Goal: Task Accomplishment & Management: Use online tool/utility

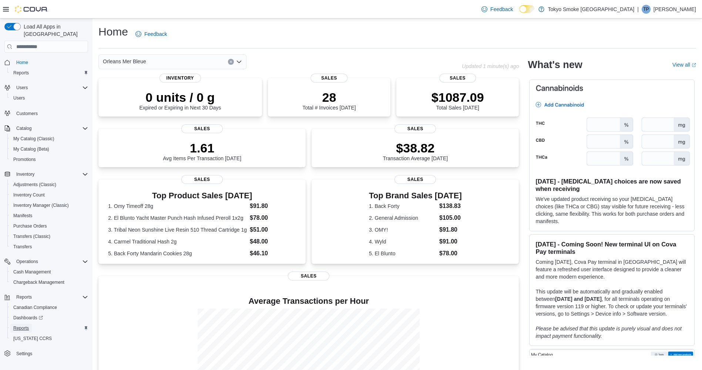
drag, startPoint x: 16, startPoint y: 319, endPoint x: 123, endPoint y: 156, distance: 194.8
click at [16, 325] on span "Reports" at bounding box center [21, 328] width 16 height 6
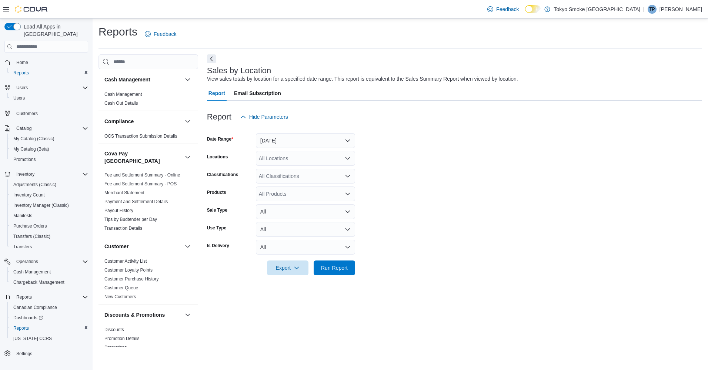
click at [278, 156] on div "All Locations" at bounding box center [305, 158] width 99 height 15
type input "***"
click at [298, 169] on span "Orleans Mer Bleue" at bounding box center [296, 170] width 43 height 7
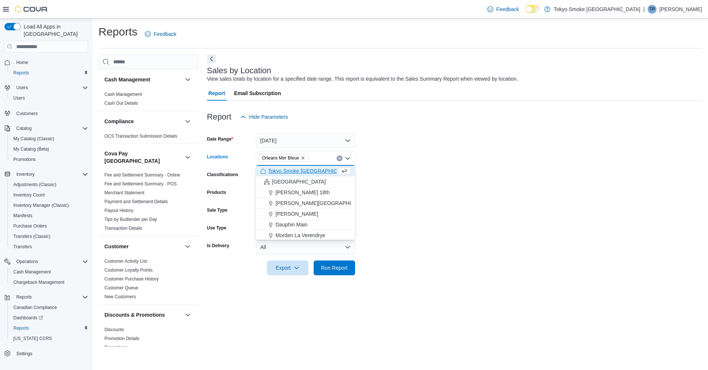
click at [405, 237] on form "Date Range [DATE] Locations [GEOGRAPHIC_DATA] [GEOGRAPHIC_DATA] Bleue Combo box…" at bounding box center [454, 199] width 495 height 151
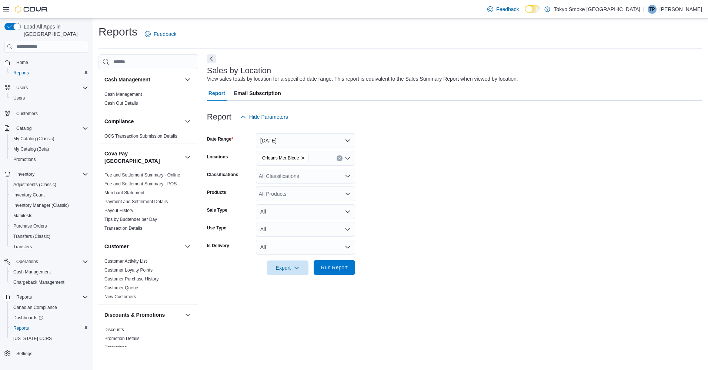
click at [341, 266] on span "Run Report" at bounding box center [334, 267] width 27 height 7
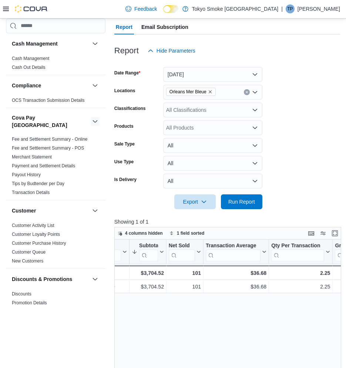
scroll to position [37, 0]
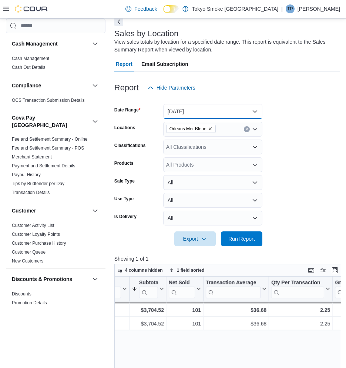
click at [195, 109] on button "[DATE]" at bounding box center [212, 111] width 99 height 15
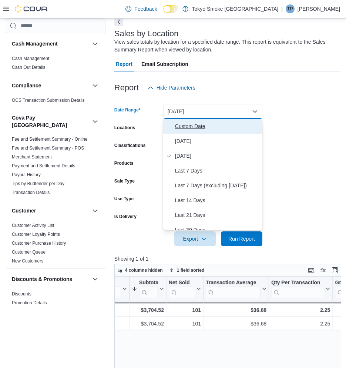
click at [194, 126] on span "Custom Date" at bounding box center [217, 126] width 84 height 9
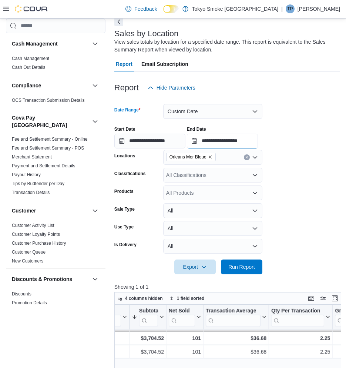
click at [217, 142] on input "**********" at bounding box center [222, 141] width 71 height 15
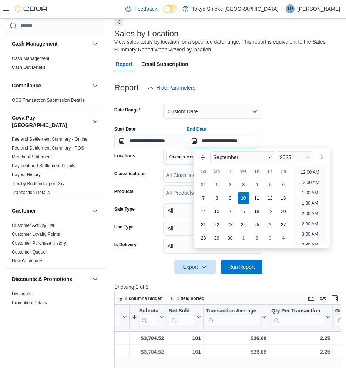
scroll to position [421, 0]
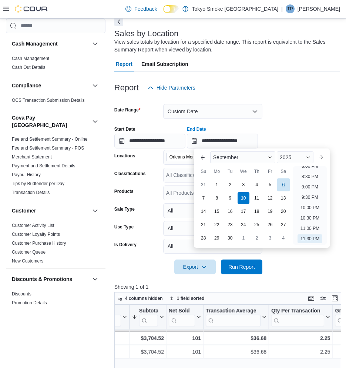
click at [286, 186] on div "6" at bounding box center [283, 184] width 13 height 13
type input "**********"
click at [244, 273] on span "Run Report" at bounding box center [241, 266] width 33 height 15
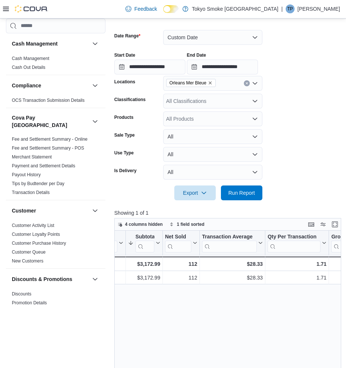
scroll to position [0, 52]
click at [146, 65] on input "**********" at bounding box center [149, 67] width 71 height 15
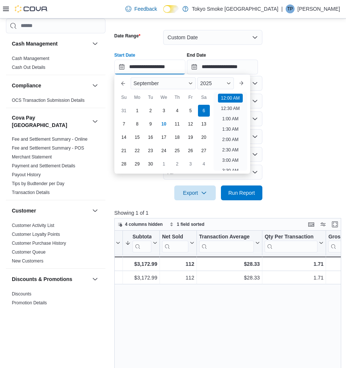
scroll to position [23, 0]
click at [128, 126] on div "7" at bounding box center [123, 123] width 13 height 13
type input "**********"
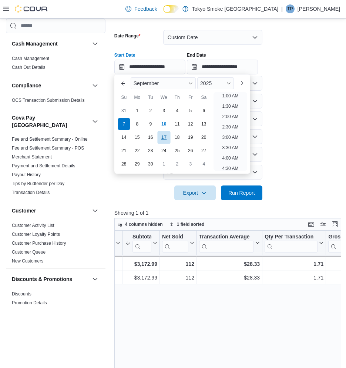
scroll to position [1, 0]
click at [241, 194] on span "Run Report" at bounding box center [241, 192] width 27 height 7
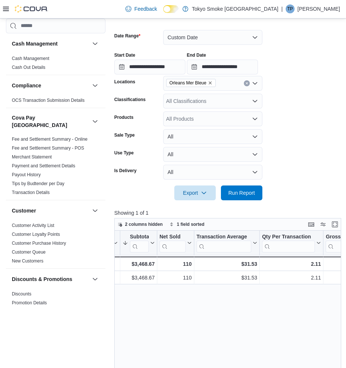
scroll to position [0, 56]
click at [143, 64] on input "**********" at bounding box center [149, 67] width 71 height 15
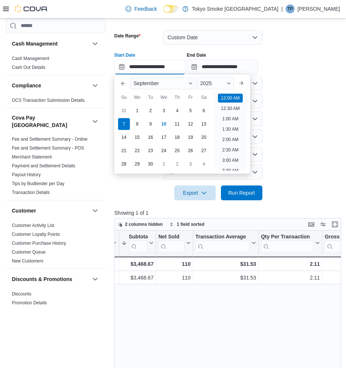
scroll to position [23, 0]
click at [137, 112] on div "1" at bounding box center [137, 110] width 13 height 13
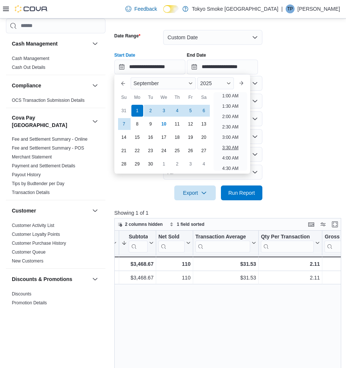
scroll to position [1, 0]
click at [239, 188] on span "Run Report" at bounding box center [241, 192] width 33 height 15
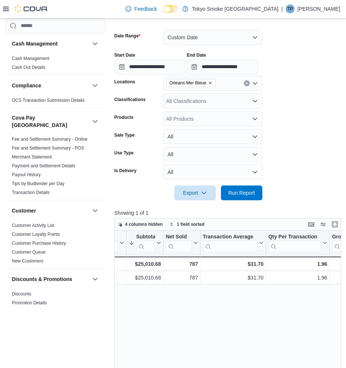
scroll to position [74, 0]
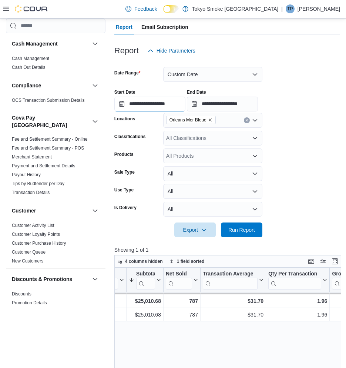
click at [142, 108] on input "**********" at bounding box center [149, 104] width 71 height 15
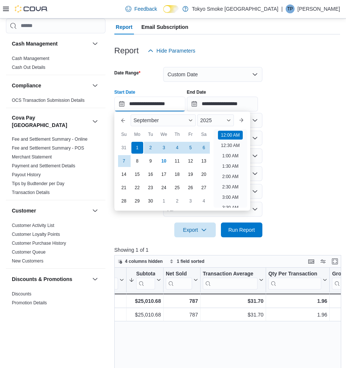
scroll to position [23, 0]
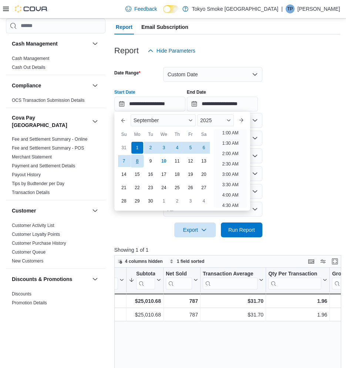
click at [137, 161] on div "8" at bounding box center [137, 160] width 13 height 13
type input "**********"
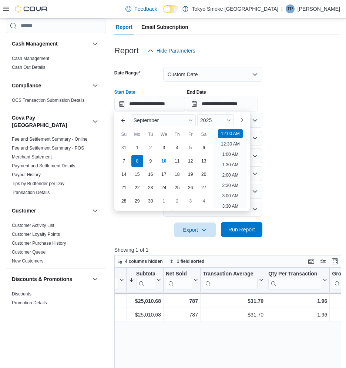
click at [244, 228] on span "Run Report" at bounding box center [241, 229] width 27 height 7
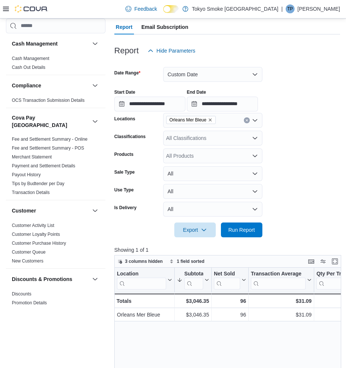
drag, startPoint x: 179, startPoint y: 325, endPoint x: 188, endPoint y: 327, distance: 8.6
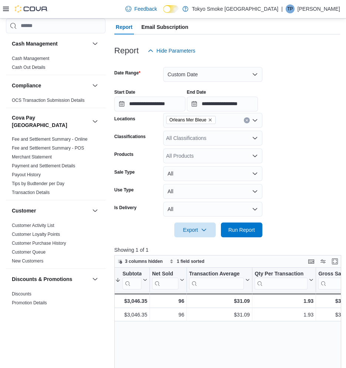
scroll to position [0, 64]
click at [140, 109] on input "**********" at bounding box center [149, 104] width 71 height 15
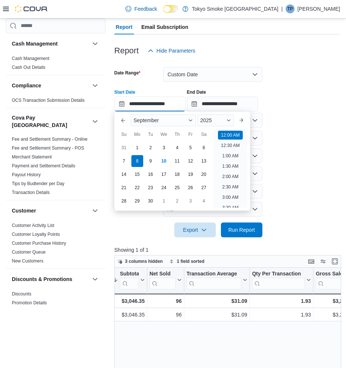
scroll to position [23, 0]
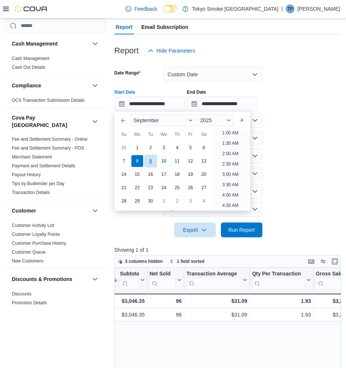
drag, startPoint x: 151, startPoint y: 160, endPoint x: 157, endPoint y: 165, distance: 7.9
click at [151, 161] on div "9" at bounding box center [150, 160] width 13 height 13
type input "**********"
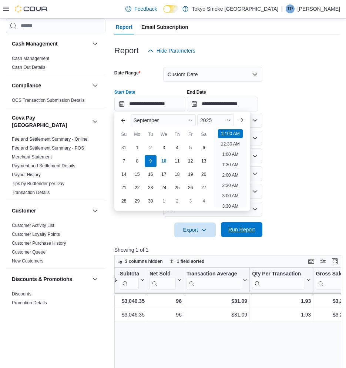
click at [241, 225] on span "Run Report" at bounding box center [241, 229] width 33 height 15
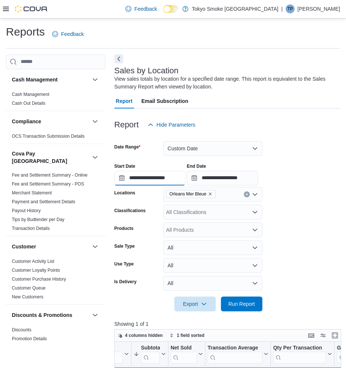
click at [141, 181] on input "**********" at bounding box center [149, 178] width 71 height 15
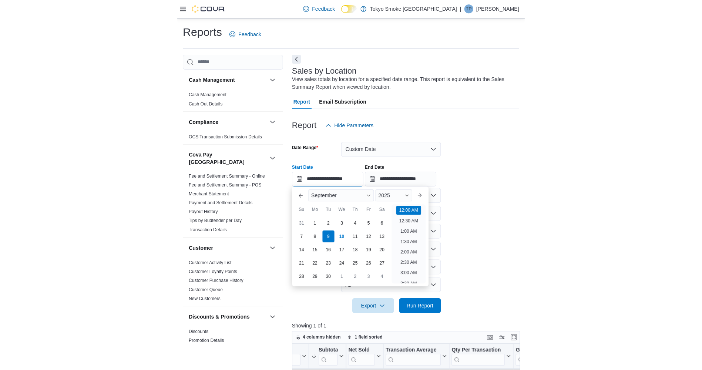
scroll to position [23, 0]
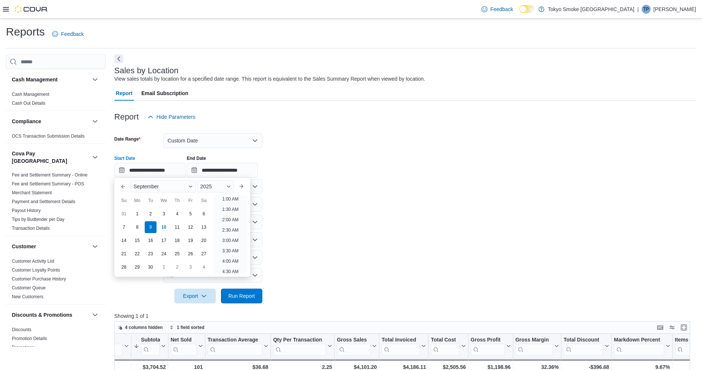
click at [399, 153] on div "**********" at bounding box center [405, 164] width 582 height 28
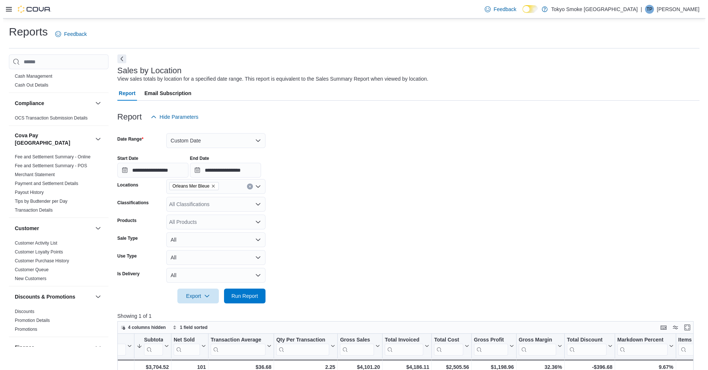
scroll to position [0, 0]
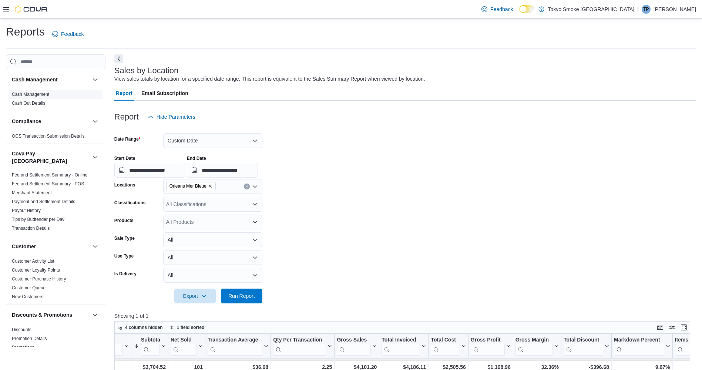
click at [29, 96] on link "Cash Management" at bounding box center [30, 94] width 37 height 5
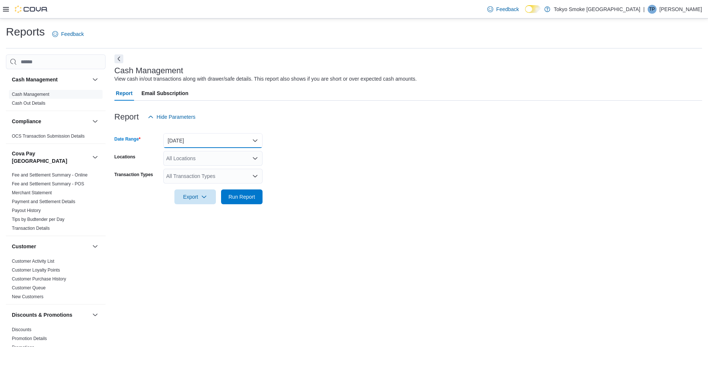
click at [197, 140] on button "[DATE]" at bounding box center [212, 140] width 99 height 15
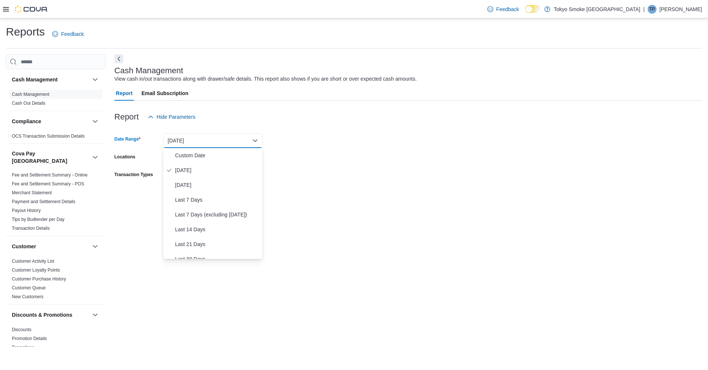
click at [148, 194] on div "Export Run Report" at bounding box center [188, 197] width 148 height 15
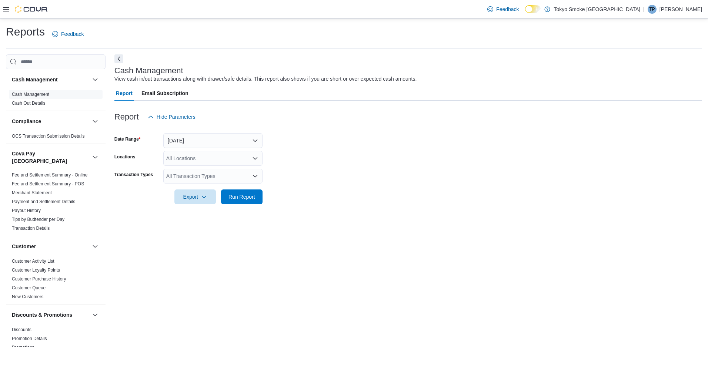
click at [184, 164] on div "All Locations" at bounding box center [212, 158] width 99 height 15
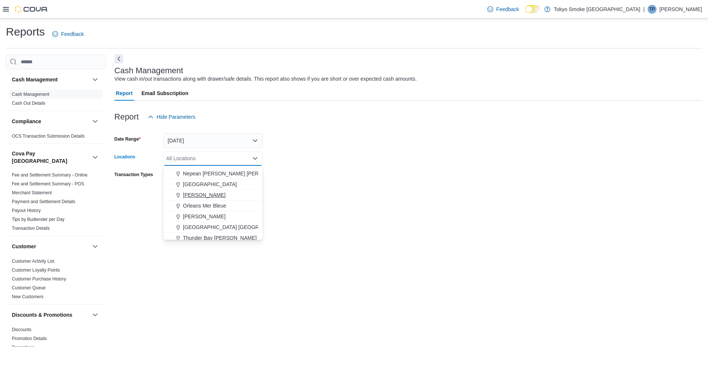
scroll to position [296, 0]
click at [204, 218] on span "[GEOGRAPHIC_DATA] [GEOGRAPHIC_DATA]" at bounding box center [237, 218] width 109 height 7
click at [319, 205] on div at bounding box center [408, 208] width 588 height 9
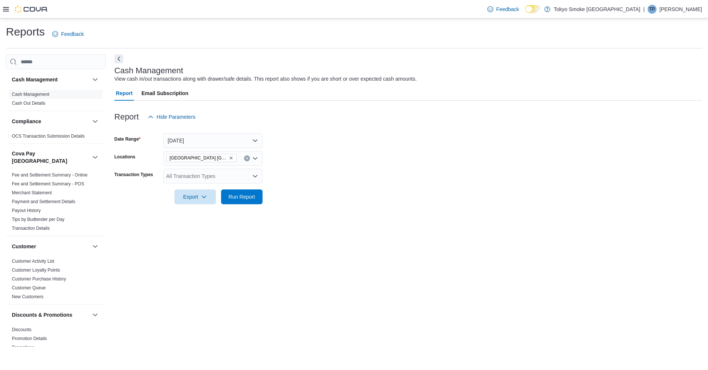
click at [245, 174] on div "All Transaction Types" at bounding box center [212, 176] width 99 height 15
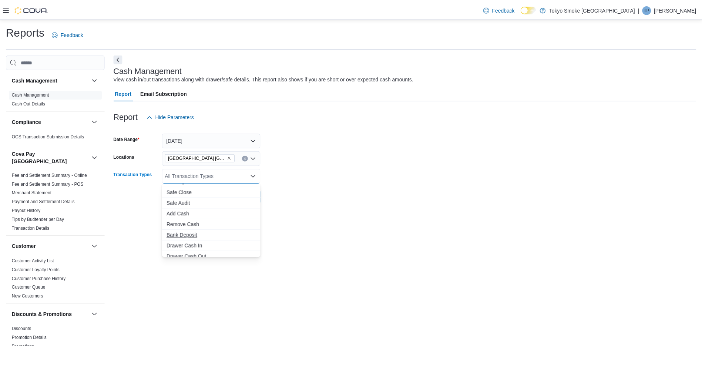
scroll to position [0, 0]
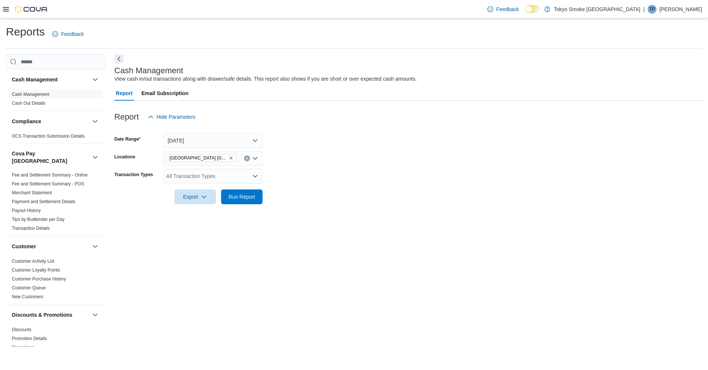
click at [133, 211] on div at bounding box center [408, 208] width 588 height 9
click at [287, 194] on form "Date Range [DATE] Locations [GEOGRAPHIC_DATA] [GEOGRAPHIC_DATA] Transaction Typ…" at bounding box center [408, 164] width 588 height 80
click at [237, 193] on span "Run Report" at bounding box center [241, 196] width 33 height 15
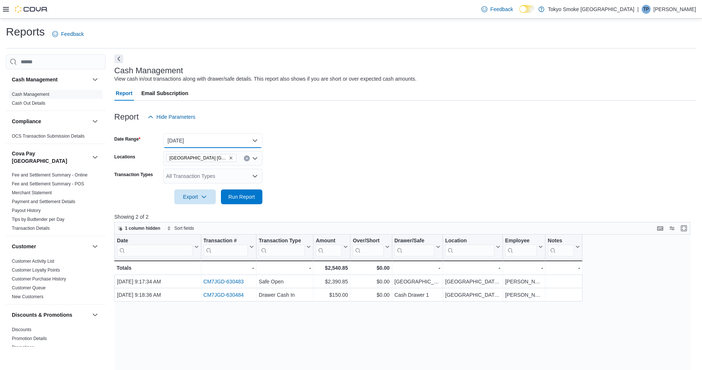
click at [201, 138] on button "[DATE]" at bounding box center [212, 140] width 99 height 15
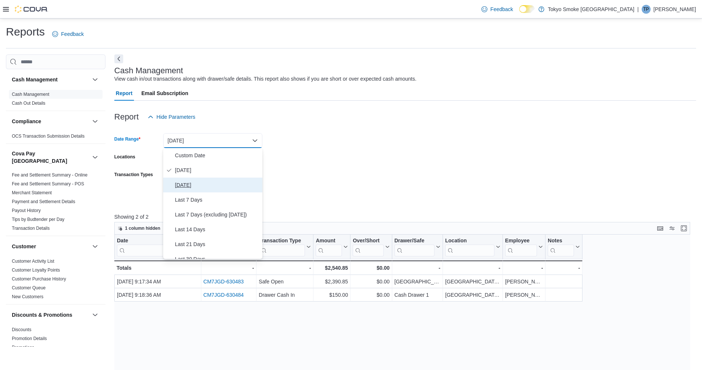
click at [200, 182] on span "[DATE]" at bounding box center [217, 185] width 84 height 9
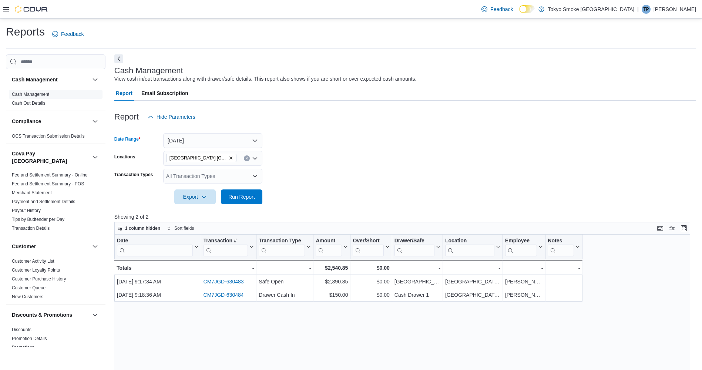
click at [227, 179] on div "All Transaction Types" at bounding box center [212, 176] width 99 height 15
click at [301, 190] on form "Date Range [DATE] Locations [GEOGRAPHIC_DATA] [GEOGRAPHIC_DATA] Transaction Typ…" at bounding box center [405, 164] width 582 height 80
click at [256, 196] on span "Run Report" at bounding box center [241, 196] width 33 height 15
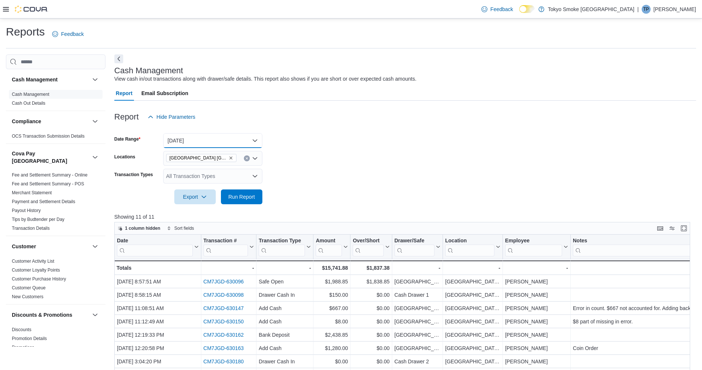
click at [220, 141] on button "[DATE]" at bounding box center [212, 140] width 99 height 15
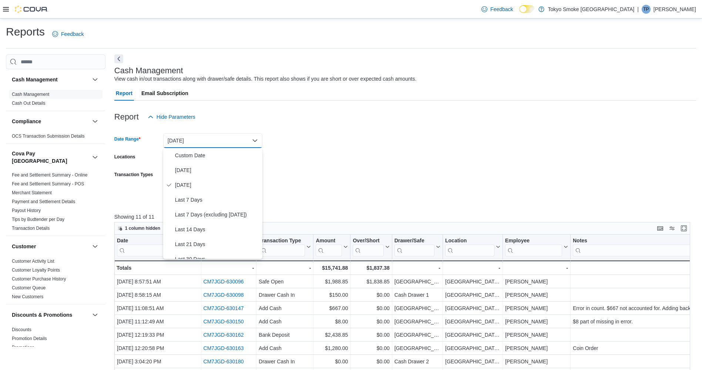
click at [284, 143] on form "Date Range [DATE] Locations [GEOGRAPHIC_DATA] [GEOGRAPHIC_DATA] Transaction Typ…" at bounding box center [405, 164] width 582 height 80
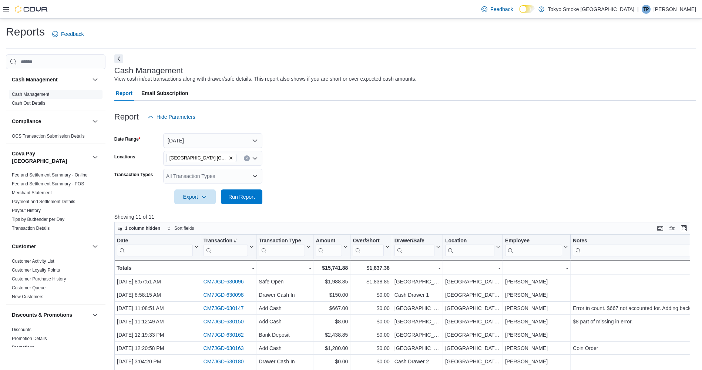
click at [240, 159] on input "Locations" at bounding box center [240, 158] width 1 height 9
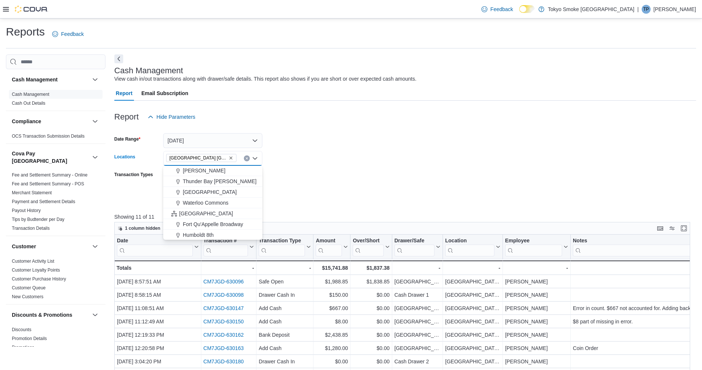
scroll to position [296, 0]
click at [208, 197] on span "Orleans Mer Bleue" at bounding box center [204, 196] width 43 height 7
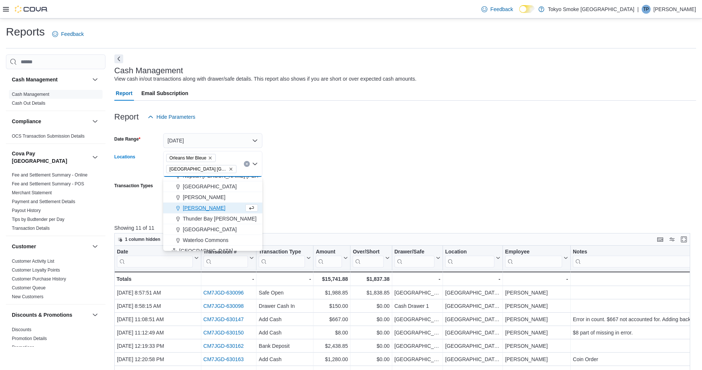
click at [229, 167] on icon "Remove Ottawa Wellington from selection in this group" at bounding box center [231, 169] width 4 height 4
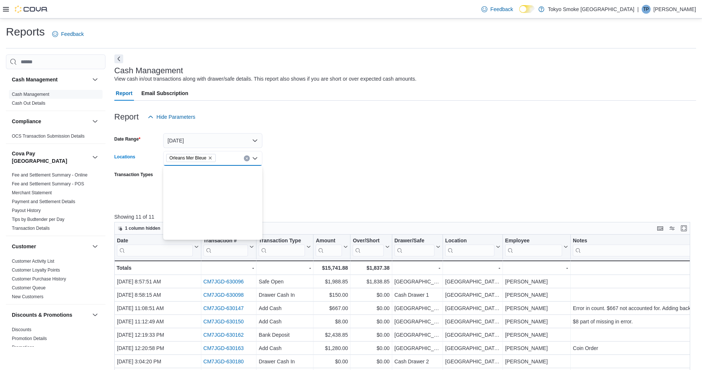
scroll to position [0, 0]
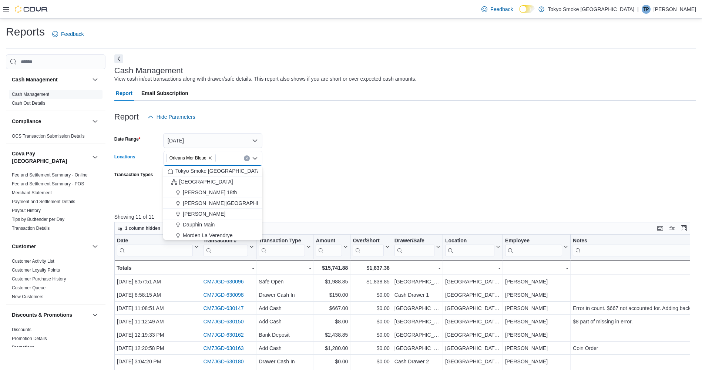
click at [291, 174] on form "Date Range [DATE] Locations [GEOGRAPHIC_DATA] [GEOGRAPHIC_DATA] Bleue Combo box…" at bounding box center [405, 164] width 582 height 80
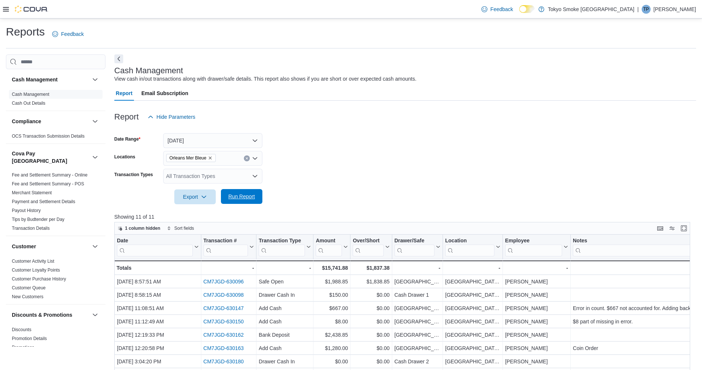
click at [241, 201] on span "Run Report" at bounding box center [241, 196] width 33 height 15
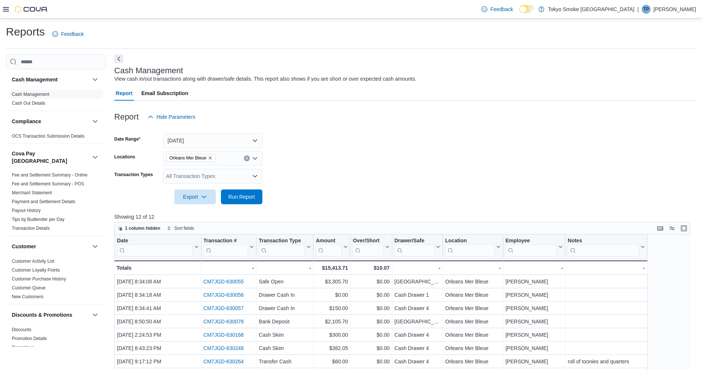
scroll to position [111, 0]
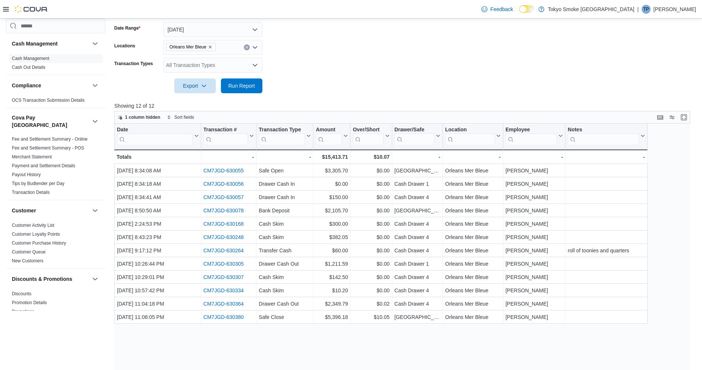
click at [225, 51] on div "Orleans Mer Bleue" at bounding box center [212, 47] width 99 height 15
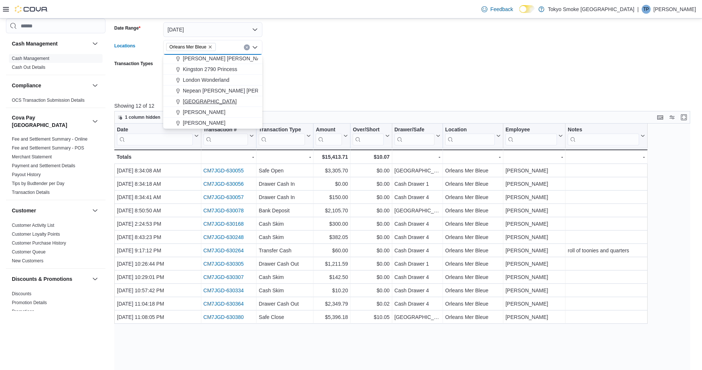
scroll to position [296, 0]
click at [214, 97] on span "[GEOGRAPHIC_DATA] [GEOGRAPHIC_DATA]" at bounding box center [237, 96] width 109 height 7
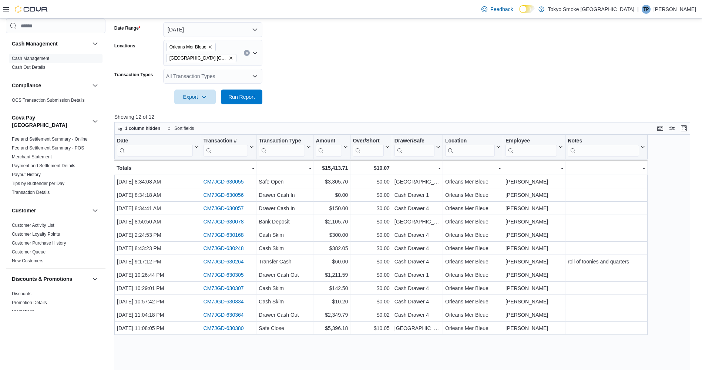
click at [290, 77] on form "Date Range [DATE] Locations [GEOGRAPHIC_DATA] [GEOGRAPHIC_DATA] [GEOGRAPHIC_DAT…" at bounding box center [405, 58] width 582 height 91
click at [211, 47] on icon "Remove Orleans Mer Bleue from selection in this group" at bounding box center [210, 47] width 4 height 4
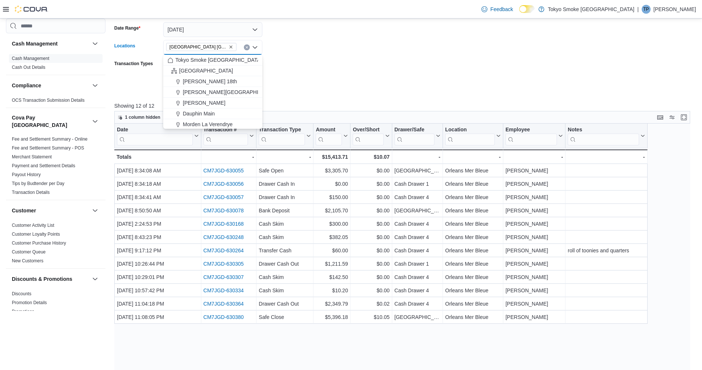
click at [314, 66] on form "Date Range [DATE] Locations [GEOGRAPHIC_DATA] [GEOGRAPHIC_DATA] Combo box. Sele…" at bounding box center [405, 53] width 582 height 80
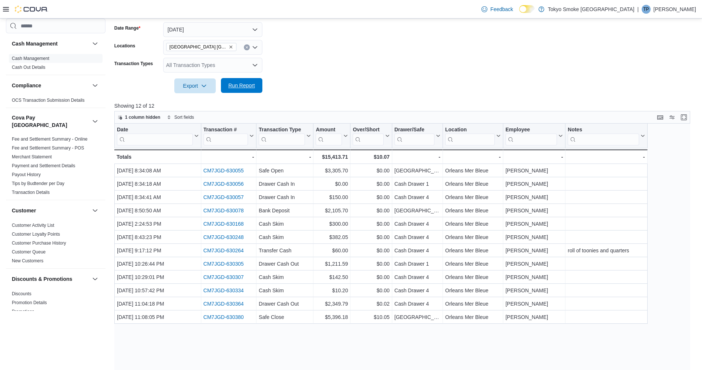
click at [257, 85] on span "Run Report" at bounding box center [241, 85] width 33 height 15
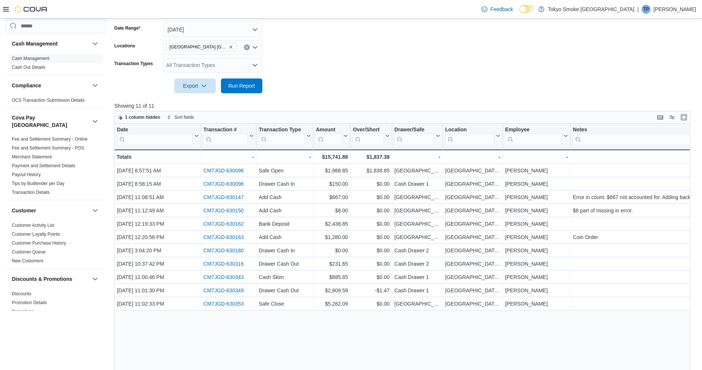
scroll to position [154, 0]
